Goal: Information Seeking & Learning: Learn about a topic

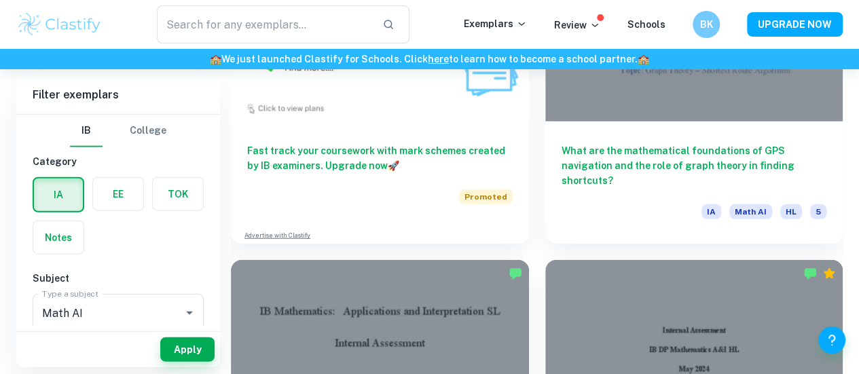
scroll to position [1646, 0]
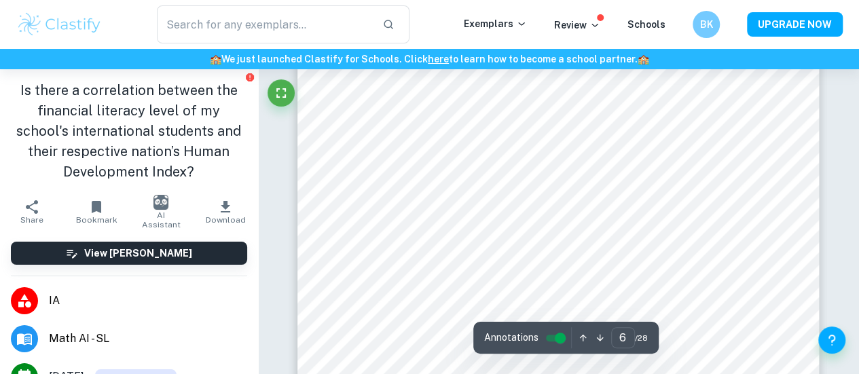
scroll to position [3690, 0]
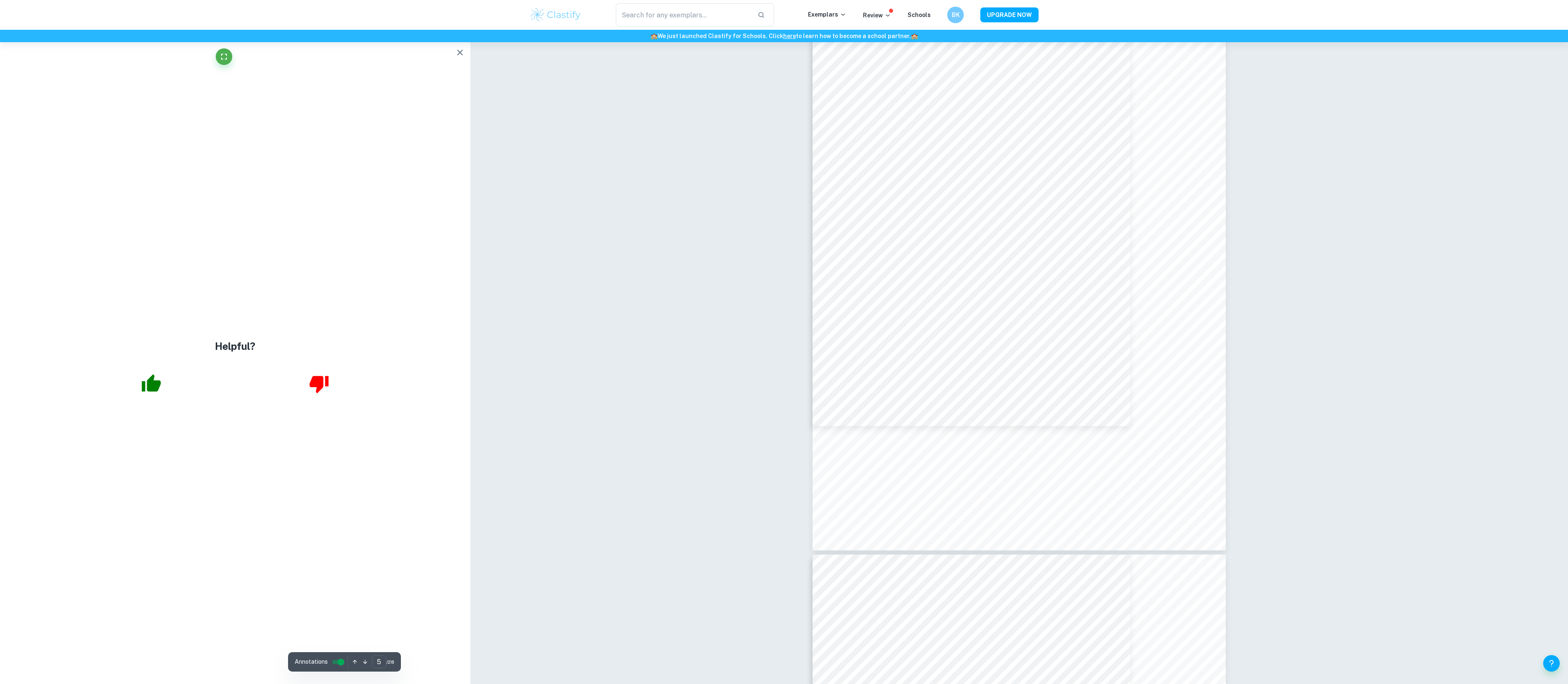
scroll to position [2174, 0]
type input "6"
